Goal: Task Accomplishment & Management: Complete application form

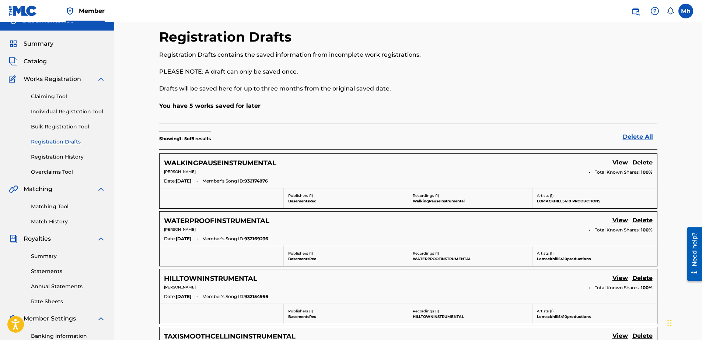
scroll to position [11, 0]
click at [78, 114] on link "Individual Registration Tool" at bounding box center [68, 112] width 74 height 8
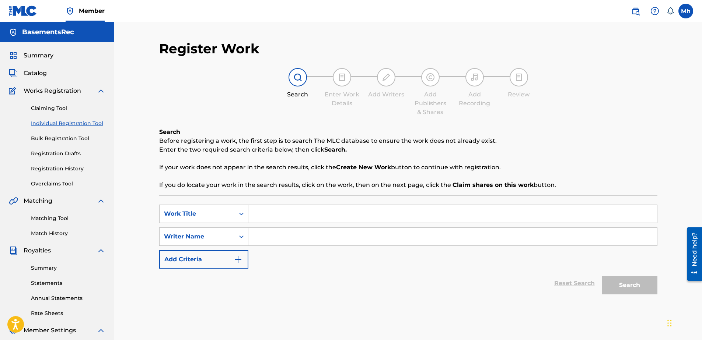
paste input "RUMPABUMPBUMPINSTRUMENTAL"
type input "RUMPABUMPBUMPINSTRUMENTAL"
click at [307, 248] on div "SearchWithCriteriacde81db3-1090-4c47-aaf1-82ad24abb88c Work Title RUMPABUMPBUMP…" at bounding box center [408, 237] width 498 height 64
click at [310, 236] on input "Search Form" at bounding box center [452, 237] width 408 height 18
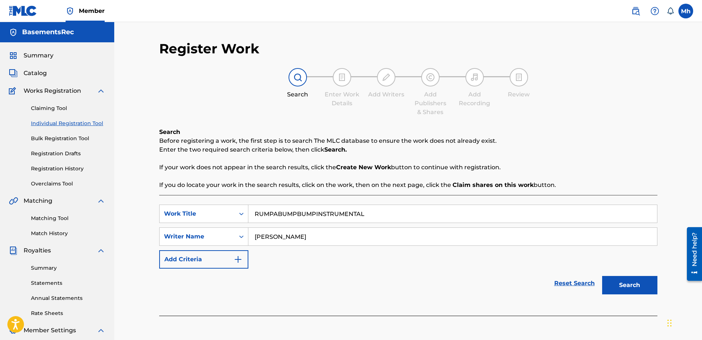
type input "[PERSON_NAME]"
click at [640, 287] on button "Search" at bounding box center [629, 285] width 55 height 18
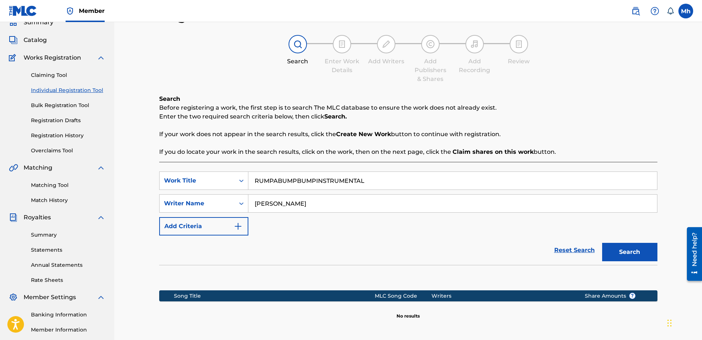
scroll to position [74, 0]
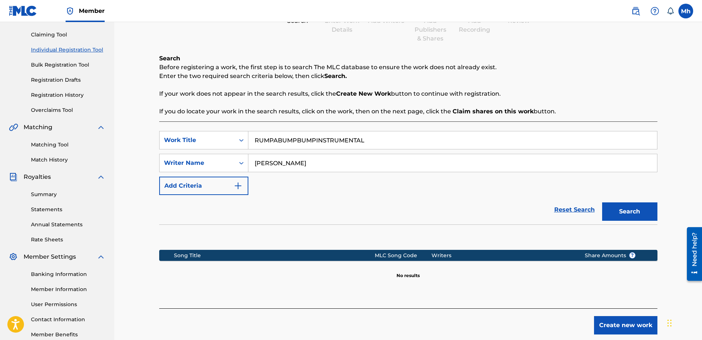
click at [632, 324] on button "Create new work" at bounding box center [625, 325] width 63 height 18
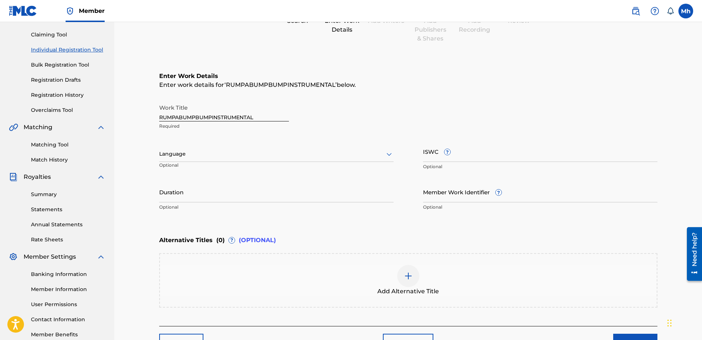
click at [313, 155] on div at bounding box center [276, 154] width 234 height 9
click at [245, 172] on div "English" at bounding box center [275, 170] width 233 height 17
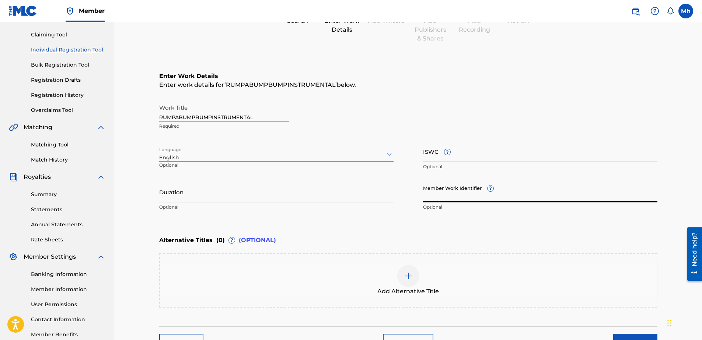
paste input "932178533"
type input "932178533"
click at [267, 200] on input "Duration" at bounding box center [276, 192] width 234 height 21
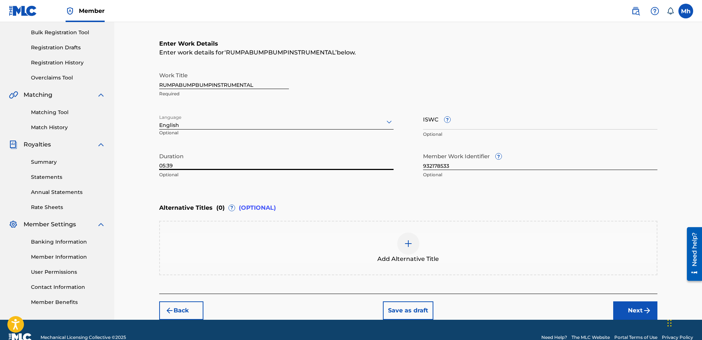
scroll to position [121, 0]
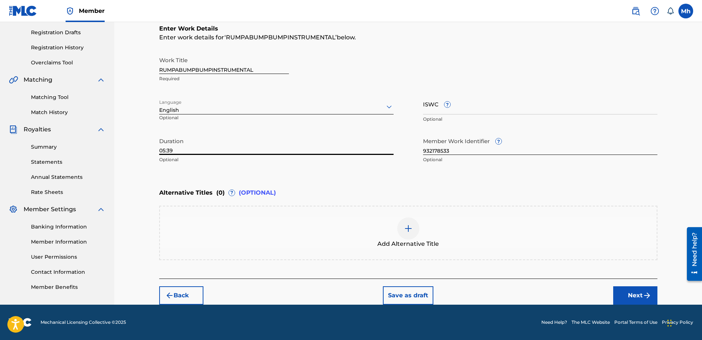
type input "05:39"
click at [633, 296] on button "Next" at bounding box center [635, 296] width 44 height 18
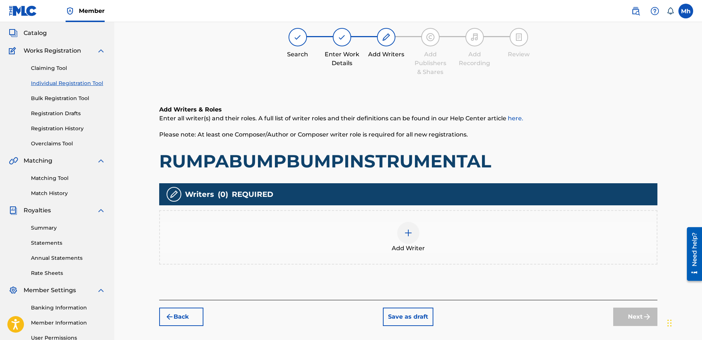
scroll to position [33, 0]
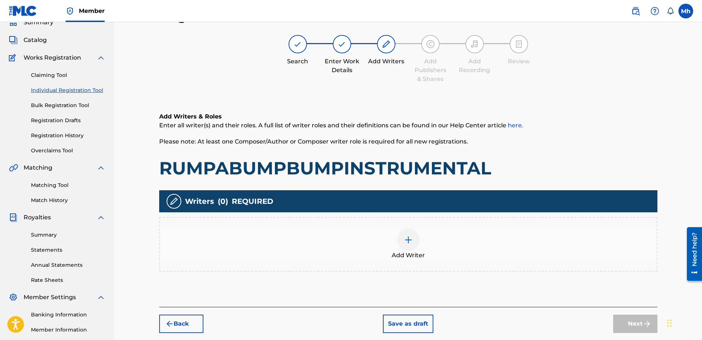
click at [402, 244] on div at bounding box center [408, 240] width 22 height 22
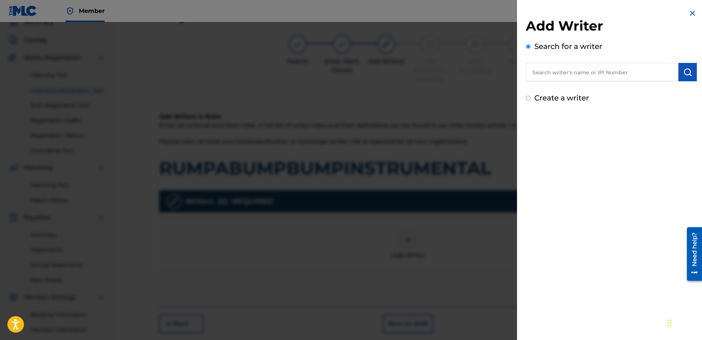
click at [529, 99] on input "Create a writer" at bounding box center [528, 98] width 5 height 5
radio input "false"
radio input "true"
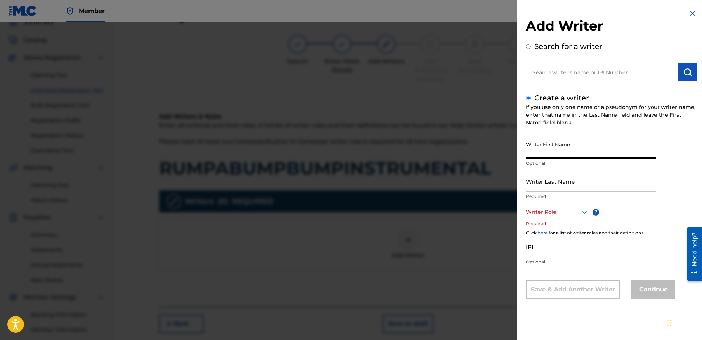
click at [554, 151] on input "Writer First Name" at bounding box center [591, 148] width 130 height 21
type input "mark"
type input "hill"
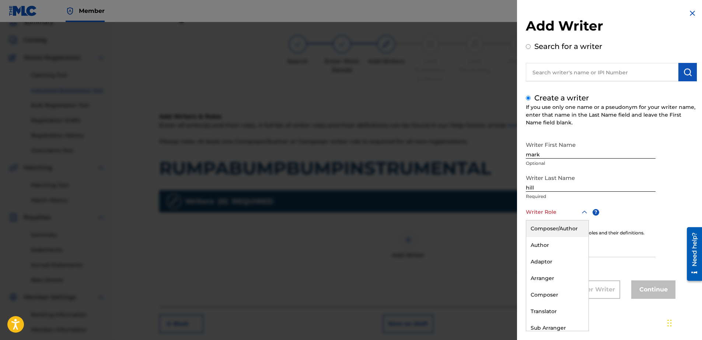
click at [581, 212] on icon at bounding box center [584, 212] width 9 height 9
click at [559, 294] on div "Composer" at bounding box center [557, 295] width 62 height 17
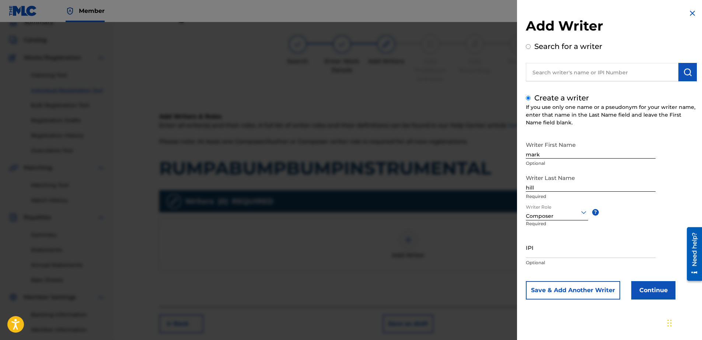
click at [560, 253] on input "IPI" at bounding box center [591, 247] width 130 height 21
type input "506731076"
click at [657, 292] on button "Continue" at bounding box center [653, 290] width 44 height 18
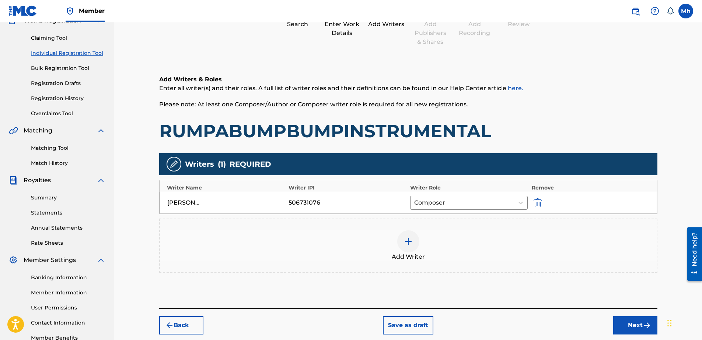
scroll to position [116, 0]
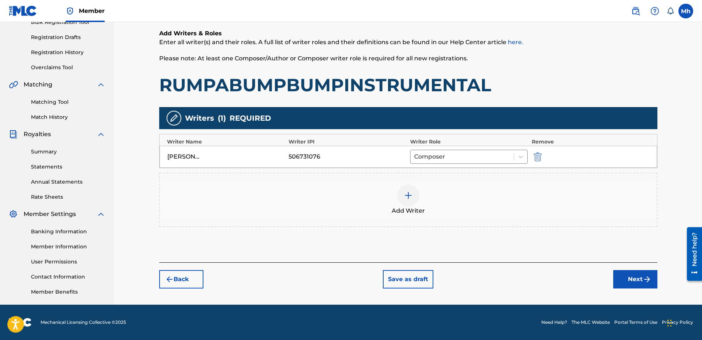
click at [635, 280] on button "Next" at bounding box center [635, 279] width 44 height 18
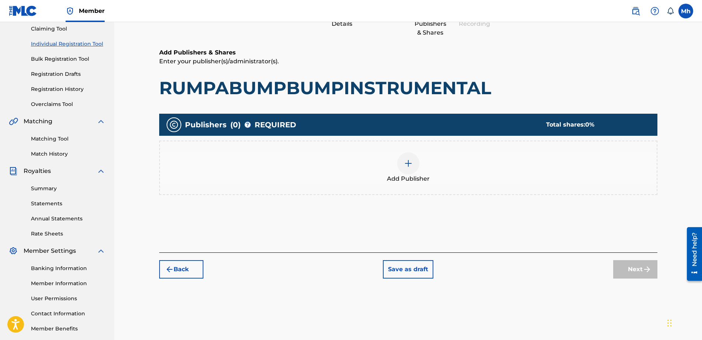
scroll to position [33, 0]
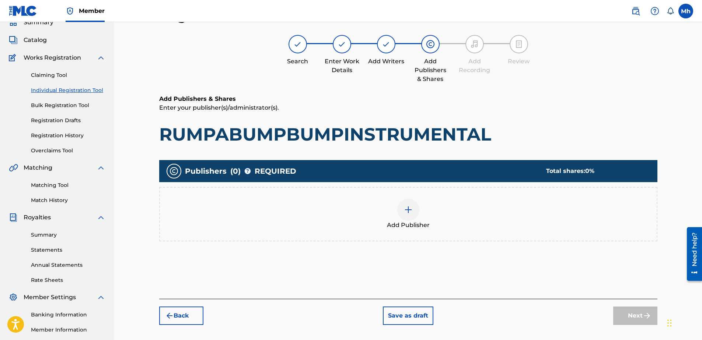
click at [410, 211] on img at bounding box center [408, 210] width 9 height 9
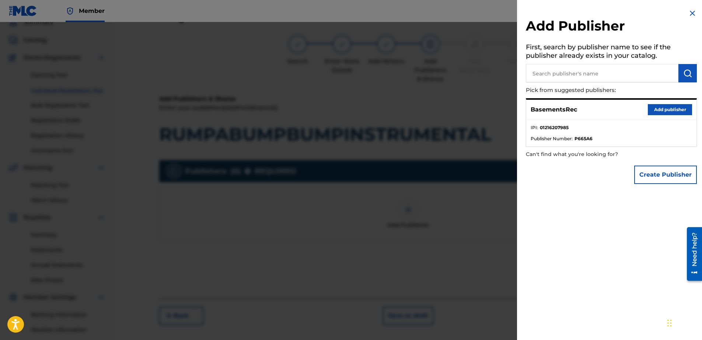
click at [666, 112] on button "Add publisher" at bounding box center [669, 109] width 44 height 11
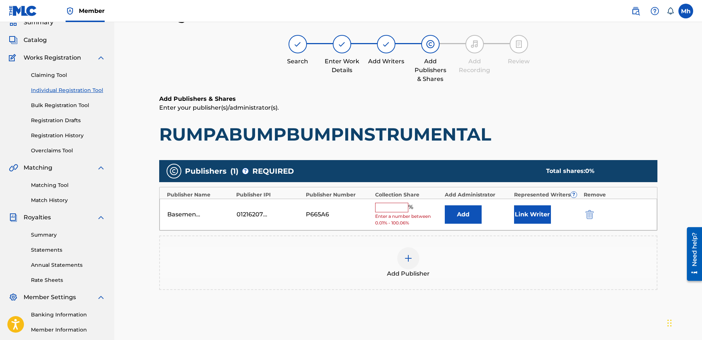
click at [397, 205] on input "text" at bounding box center [391, 208] width 33 height 10
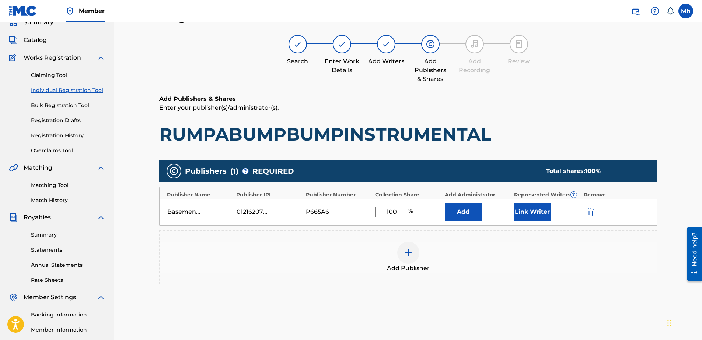
type input "100"
click at [530, 213] on button "Link Writer" at bounding box center [532, 212] width 37 height 18
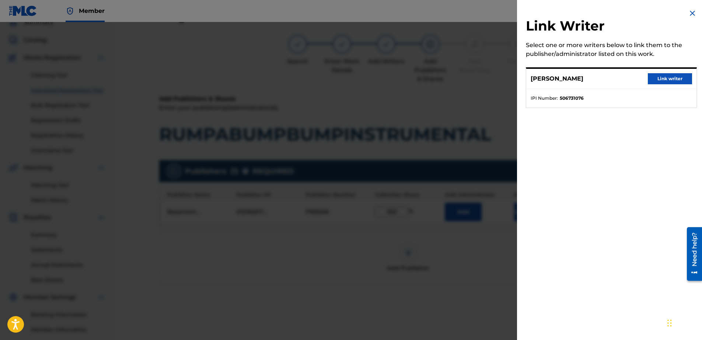
click at [659, 80] on button "Link writer" at bounding box center [669, 78] width 44 height 11
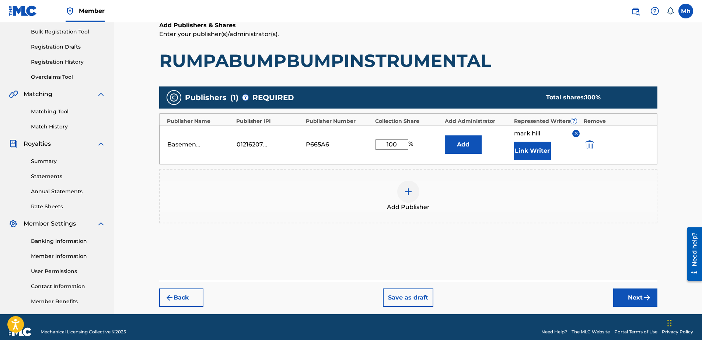
click at [640, 301] on button "Next" at bounding box center [635, 298] width 44 height 18
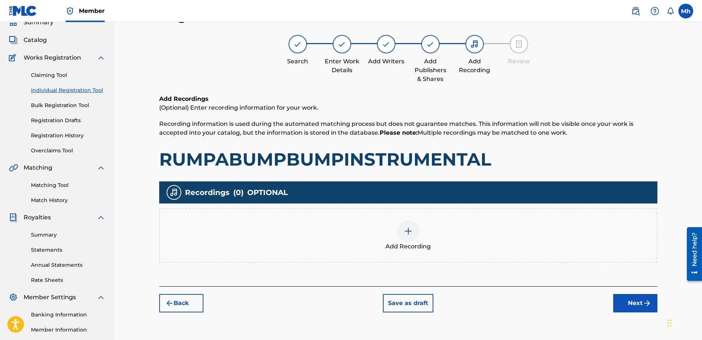
click at [409, 231] on img at bounding box center [408, 231] width 9 height 9
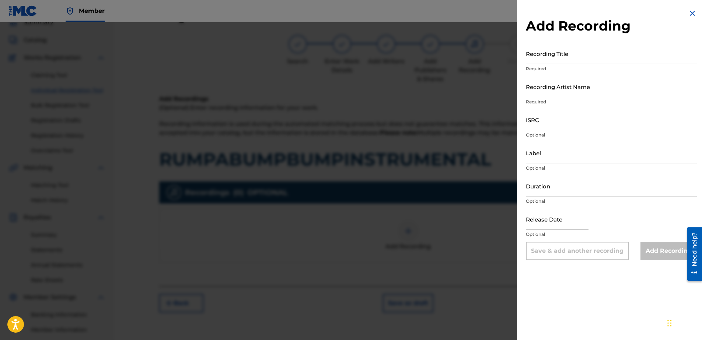
click at [558, 60] on input "Recording Title" at bounding box center [611, 53] width 171 height 21
type input "RumpabumpbumpInstrumental"
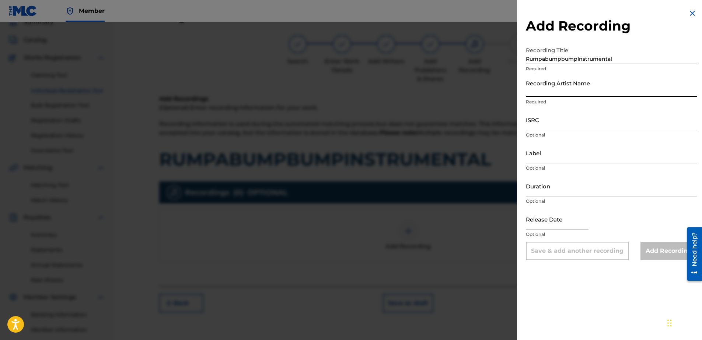
click at [556, 93] on input "Recording Artist Name" at bounding box center [611, 86] width 171 height 21
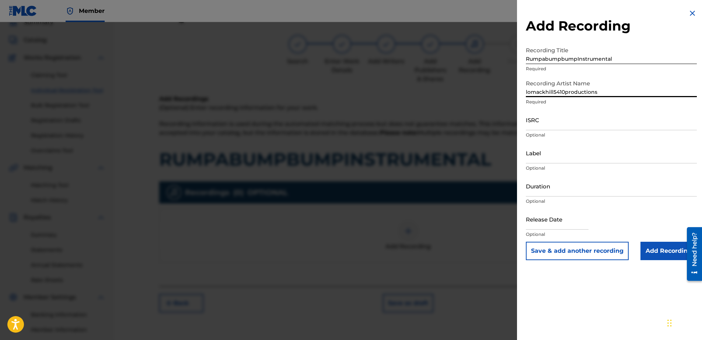
type input "lomackhill5410productions"
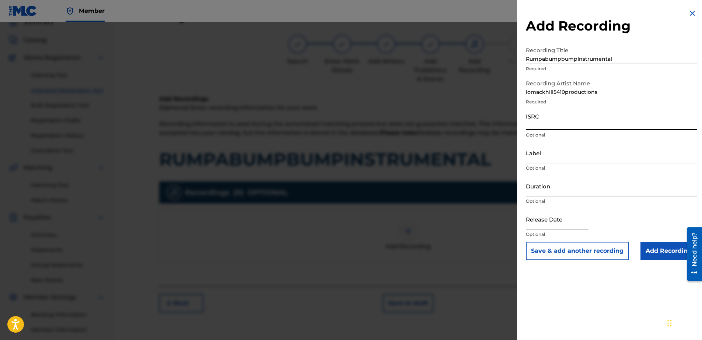
click at [535, 126] on input "ISRC" at bounding box center [611, 119] width 171 height 21
type input "QT4EB2500176"
click at [539, 159] on input "Label" at bounding box center [611, 153] width 171 height 21
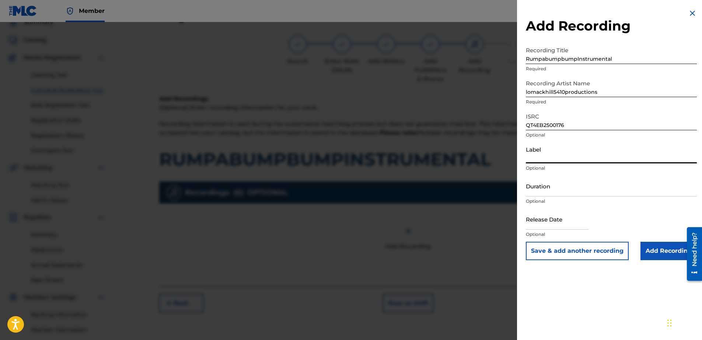
type input "basementRec"
click at [557, 192] on input "Duration" at bounding box center [611, 186] width 171 height 21
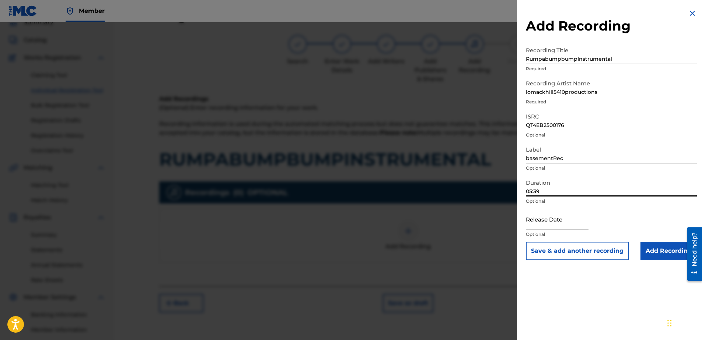
type input "05:39"
click at [660, 251] on input "Add Recording" at bounding box center [668, 251] width 56 height 18
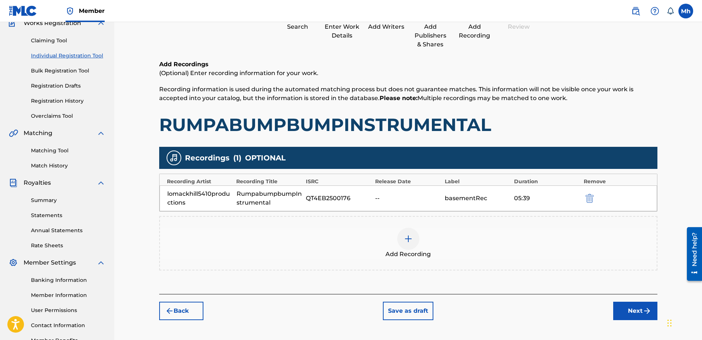
scroll to position [80, 0]
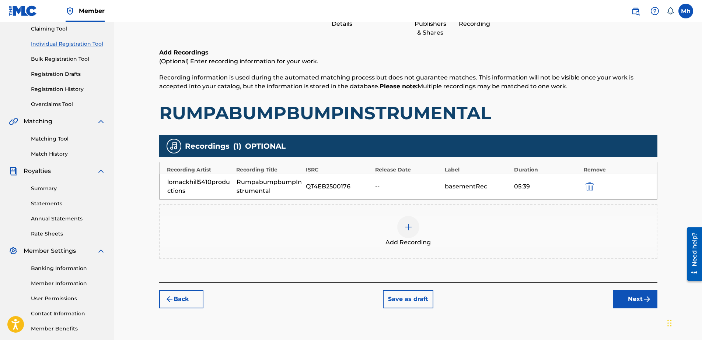
click at [409, 297] on button "Save as draft" at bounding box center [408, 299] width 50 height 18
